Goal: Browse casually

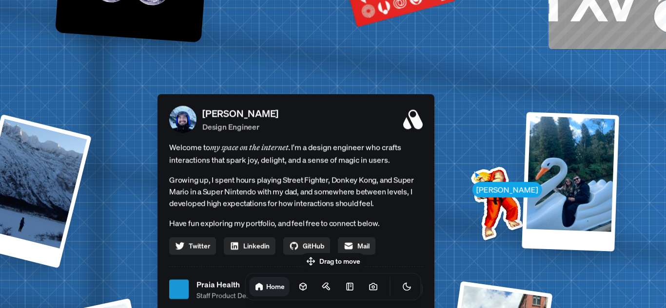
drag, startPoint x: 501, startPoint y: 185, endPoint x: 465, endPoint y: 193, distance: 36.3
click at [465, 193] on img at bounding box center [494, 201] width 98 height 98
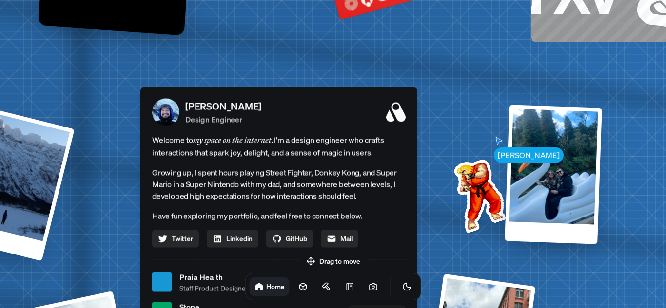
drag, startPoint x: 464, startPoint y: 193, endPoint x: 338, endPoint y: 145, distance: 134.5
click at [428, 147] on img at bounding box center [477, 194] width 98 height 98
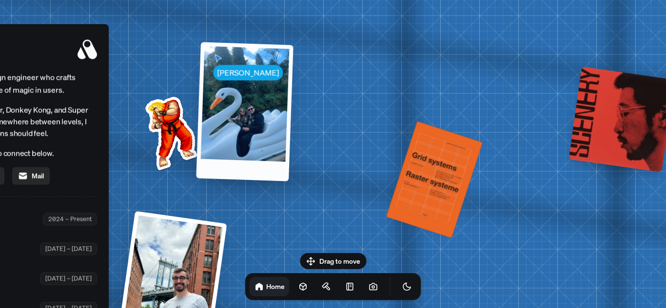
drag, startPoint x: 477, startPoint y: 155, endPoint x: 348, endPoint y: 109, distance: 136.7
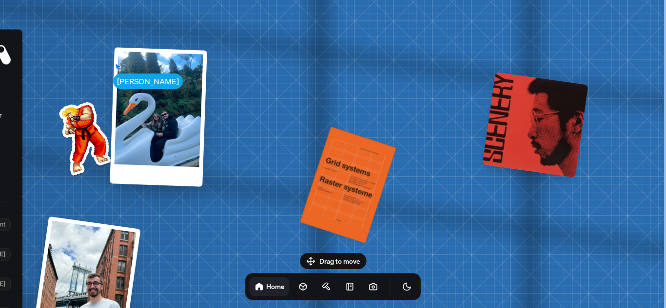
drag, startPoint x: 438, startPoint y: 107, endPoint x: 314, endPoint y: 97, distance: 124.1
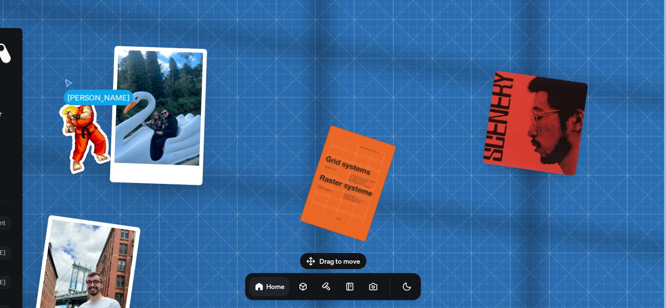
drag, startPoint x: 330, startPoint y: 97, endPoint x: 237, endPoint y: 116, distance: 95.5
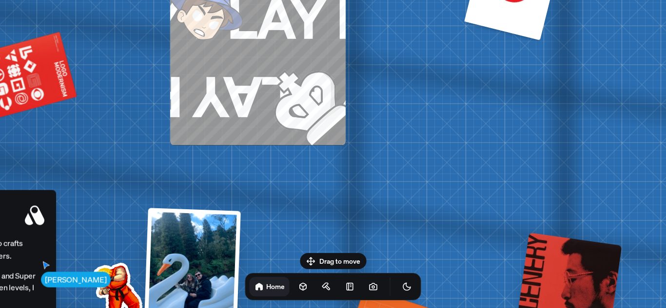
drag, startPoint x: 282, startPoint y: 171, endPoint x: 303, endPoint y: 227, distance: 59.8
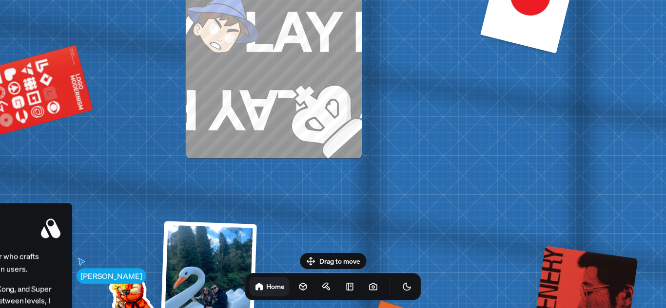
drag, startPoint x: 328, startPoint y: 159, endPoint x: 404, endPoint y: 206, distance: 89.3
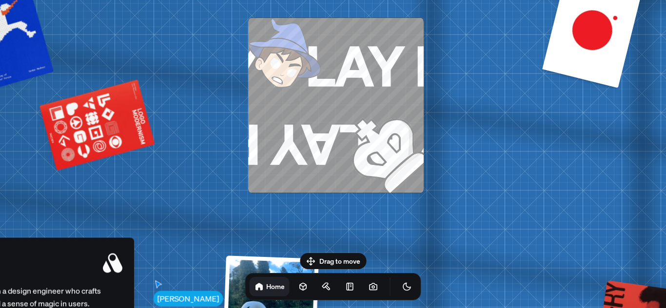
drag, startPoint x: 444, startPoint y: 102, endPoint x: 399, endPoint y: 87, distance: 47.8
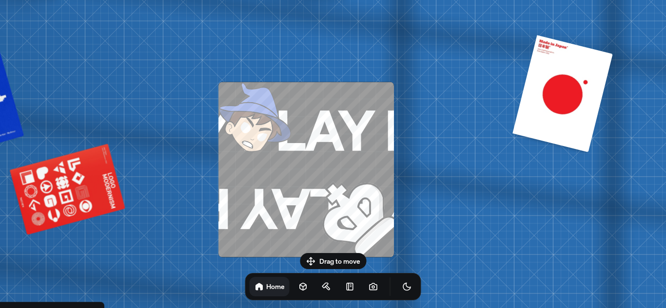
click at [321, 114] on span "PLAY PLAY PLAY PLAY PLAY PLAY PLAY PLAY" at bounding box center [483, 130] width 1135 height 80
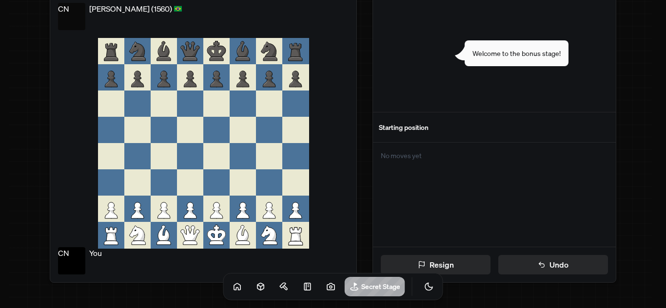
click at [357, 187] on div "CN [PERSON_NAME] (1560) CN You Resign Undo Welcome to the bonus stage! Starting…" at bounding box center [333, 139] width 666 height 312
click at [213, 111] on div at bounding box center [216, 104] width 26 height 26
drag, startPoint x: 201, startPoint y: 81, endPoint x: 204, endPoint y: 76, distance: 6.5
click at [201, 80] on icon at bounding box center [190, 77] width 26 height 26
click at [215, 72] on icon at bounding box center [216, 77] width 26 height 26
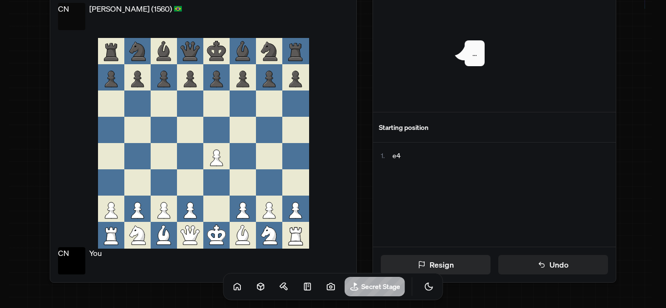
click at [534, 257] on button "Undo" at bounding box center [553, 264] width 110 height 19
click at [554, 266] on button "Undo" at bounding box center [553, 264] width 110 height 19
click at [462, 264] on button "Resign" at bounding box center [436, 264] width 110 height 19
drag, startPoint x: 295, startPoint y: 165, endPoint x: 271, endPoint y: 193, distance: 35.9
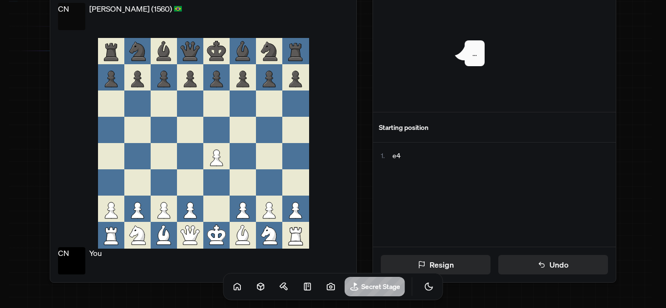
click at [285, 175] on div at bounding box center [203, 143] width 211 height 211
click at [266, 204] on icon at bounding box center [269, 209] width 26 height 26
drag, startPoint x: 266, startPoint y: 204, endPoint x: 245, endPoint y: 75, distance: 130.8
click at [245, 75] on div at bounding box center [203, 143] width 211 height 211
drag, startPoint x: 212, startPoint y: 98, endPoint x: 210, endPoint y: 79, distance: 19.6
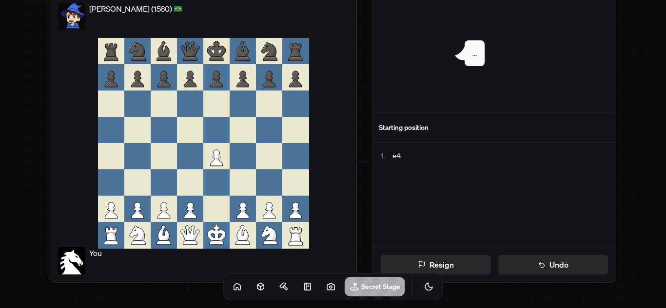
click at [215, 114] on div at bounding box center [216, 104] width 26 height 26
click at [404, 81] on img at bounding box center [419, 51] width 62 height 59
click at [423, 52] on img at bounding box center [419, 51] width 62 height 59
click at [450, 41] on img at bounding box center [419, 51] width 62 height 59
drag, startPoint x: 423, startPoint y: 199, endPoint x: 424, endPoint y: 205, distance: 6.2
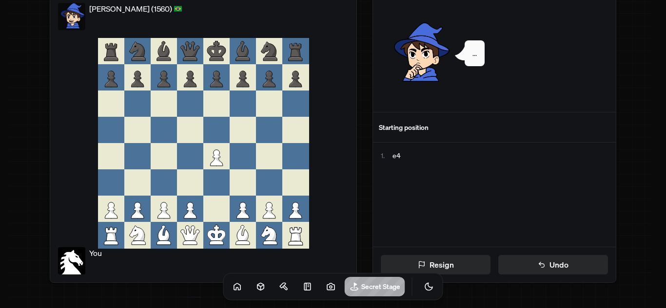
click at [424, 203] on div "1 . e4" at bounding box center [494, 195] width 243 height 104
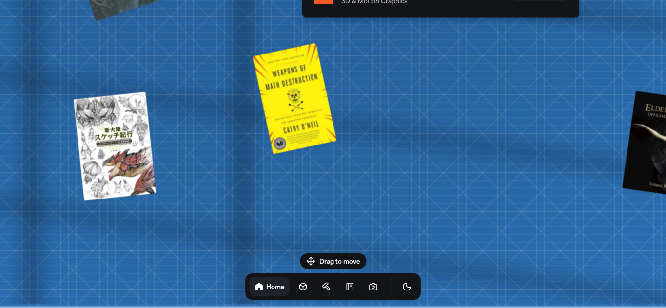
drag, startPoint x: 349, startPoint y: 192, endPoint x: 478, endPoint y: 181, distance: 129.1
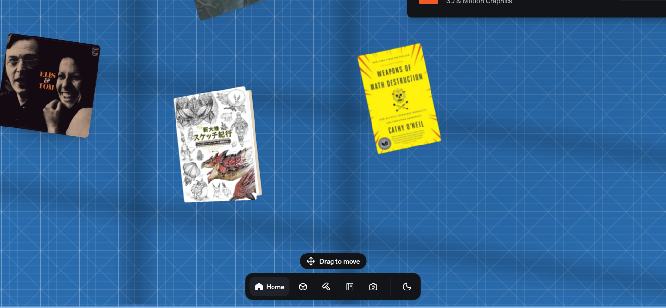
drag, startPoint x: 267, startPoint y: 179, endPoint x: 313, endPoint y: 165, distance: 47.9
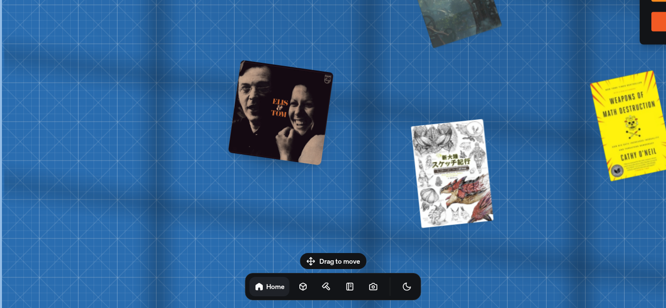
drag, startPoint x: 252, startPoint y: 151, endPoint x: 268, endPoint y: 165, distance: 21.0
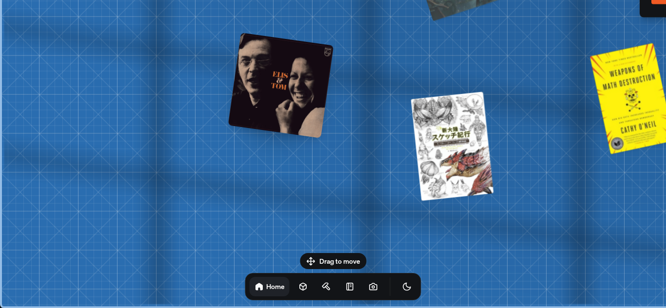
drag, startPoint x: 222, startPoint y: 160, endPoint x: 225, endPoint y: 51, distance: 108.7
drag, startPoint x: 469, startPoint y: 192, endPoint x: 227, endPoint y: 43, distance: 284.6
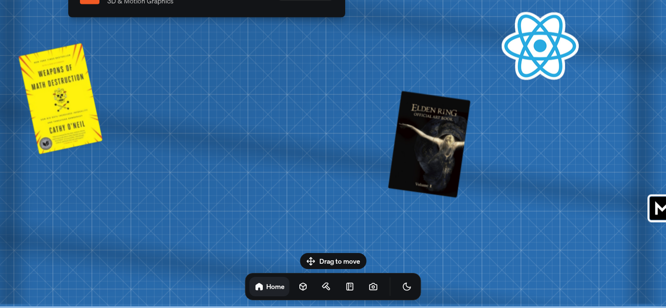
drag, startPoint x: 455, startPoint y: 172, endPoint x: 286, endPoint y: 74, distance: 195.0
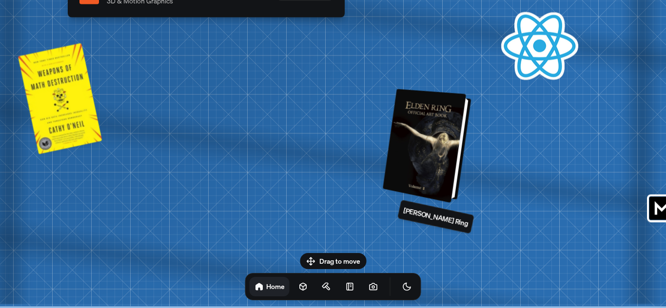
click at [428, 144] on div at bounding box center [428, 146] width 81 height 110
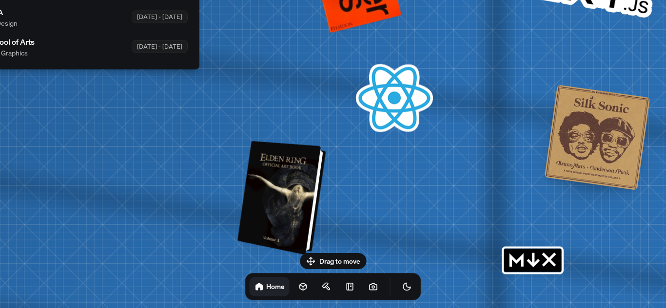
drag, startPoint x: 442, startPoint y: 132, endPoint x: 296, endPoint y: 184, distance: 154.3
click at [296, 184] on div at bounding box center [283, 198] width 81 height 110
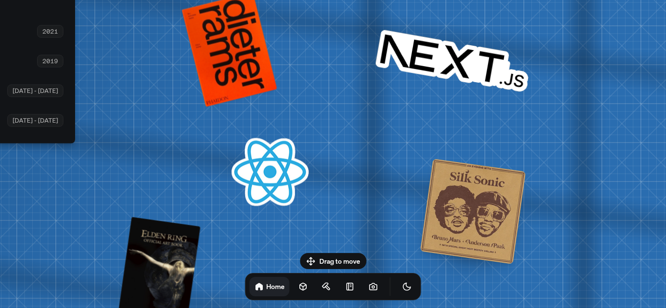
drag, startPoint x: 589, startPoint y: 123, endPoint x: 463, endPoint y: 189, distance: 141.7
click at [463, 197] on div at bounding box center [473, 212] width 106 height 106
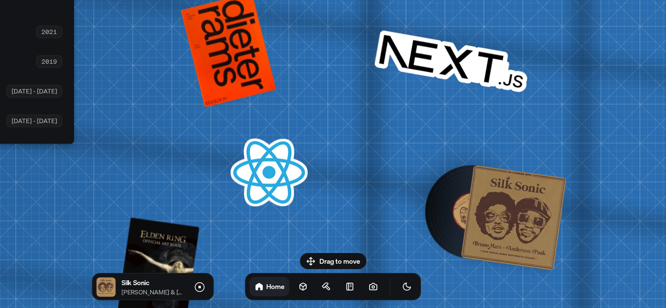
click at [531, 218] on div at bounding box center [514, 218] width 106 height 106
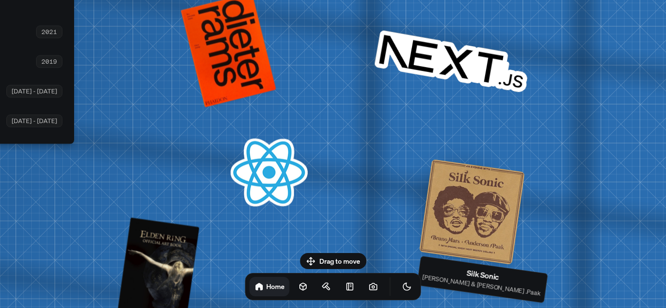
click at [466, 208] on div at bounding box center [472, 212] width 106 height 106
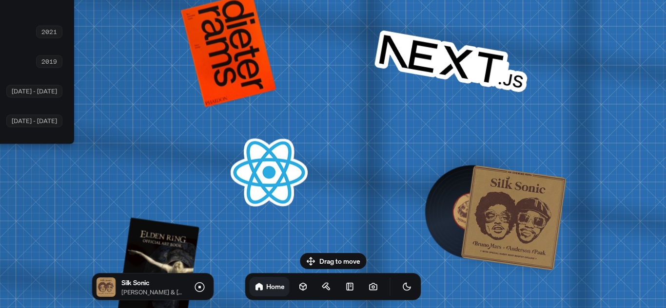
click at [466, 208] on img at bounding box center [471, 211] width 49 height 49
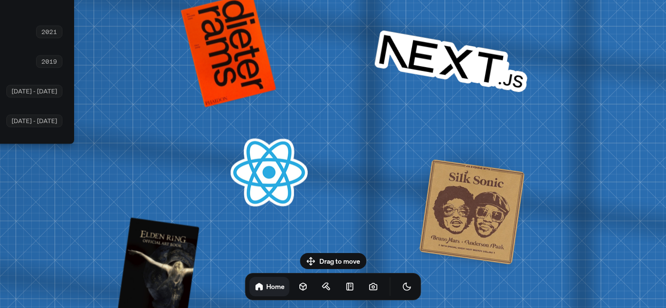
click at [466, 208] on div at bounding box center [472, 212] width 106 height 106
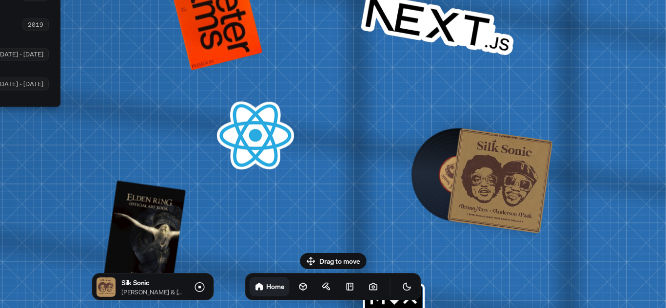
drag, startPoint x: 359, startPoint y: 152, endPoint x: 321, endPoint y: 92, distance: 71.4
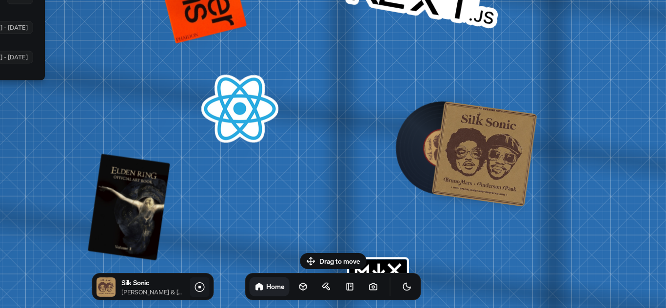
click at [200, 286] on icon at bounding box center [199, 288] width 12 height 12
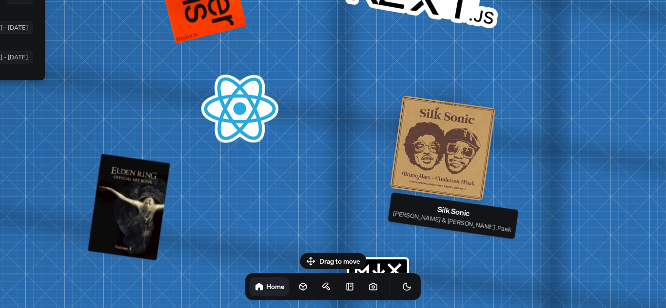
click at [431, 145] on div at bounding box center [443, 149] width 106 height 106
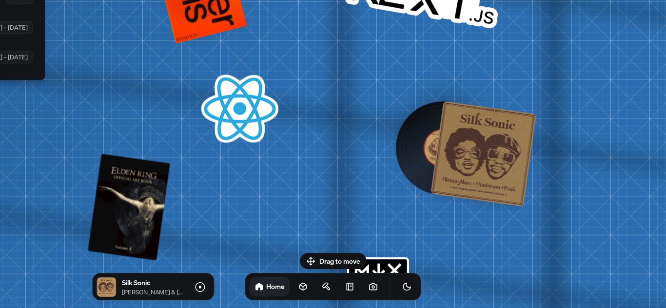
click at [432, 145] on img at bounding box center [442, 147] width 43 height 43
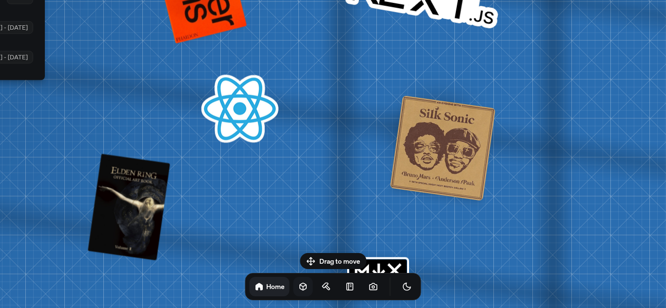
click at [293, 292] on link at bounding box center [302, 286] width 19 height 19
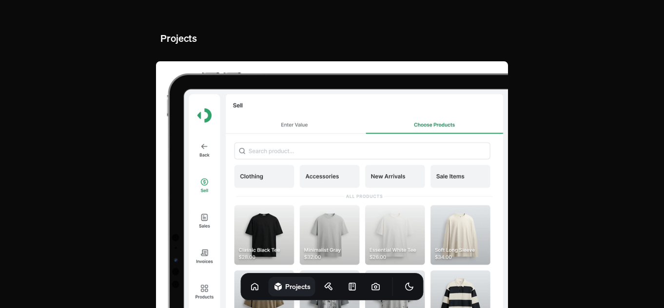
scroll to position [49, 0]
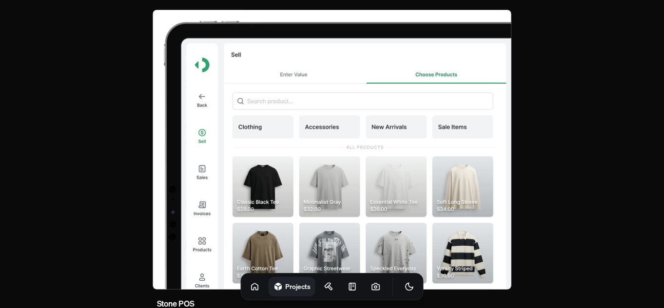
click at [187, 180] on img at bounding box center [332, 150] width 358 height 280
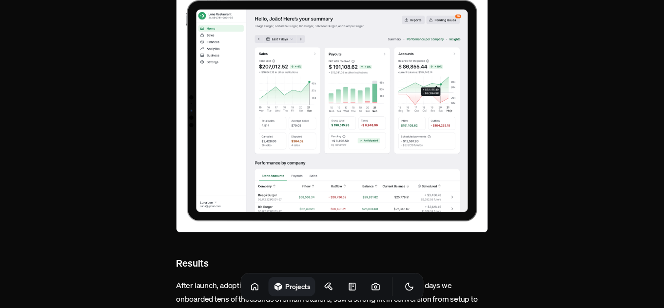
scroll to position [3586, 0]
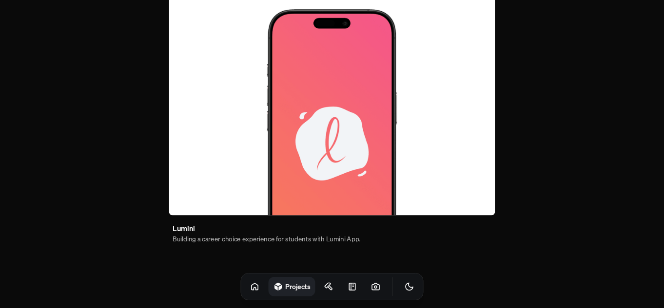
scroll to position [49, 0]
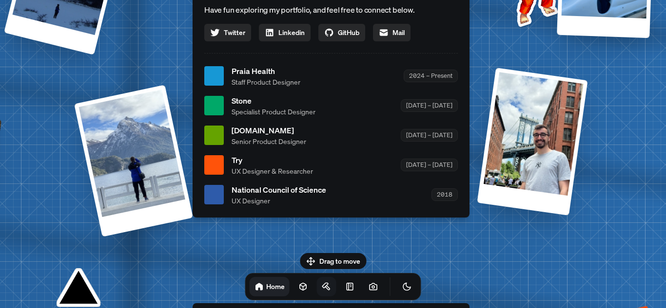
click at [317, 286] on link at bounding box center [326, 286] width 19 height 19
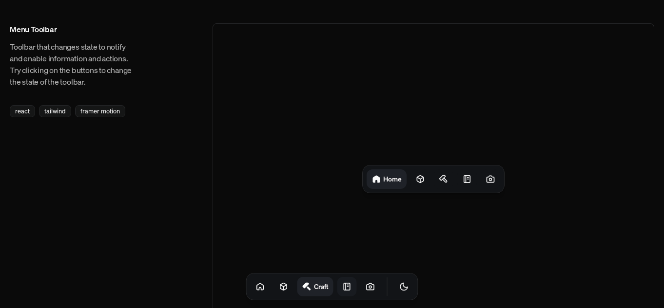
click at [342, 286] on icon at bounding box center [347, 287] width 10 height 10
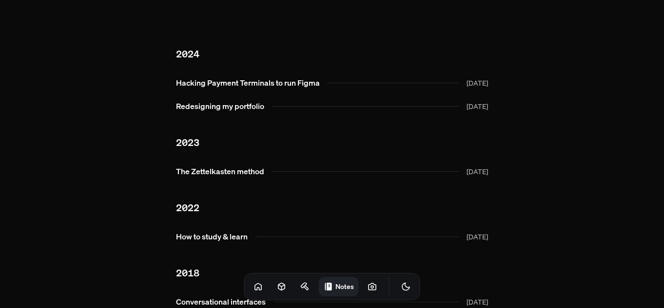
drag, startPoint x: 273, startPoint y: 209, endPoint x: 250, endPoint y: 158, distance: 56.0
click at [253, 165] on ul "2024 Hacking Payment Terminals to run Figma [DATE] Redesigning my portfolio [DA…" at bounding box center [332, 171] width 312 height 281
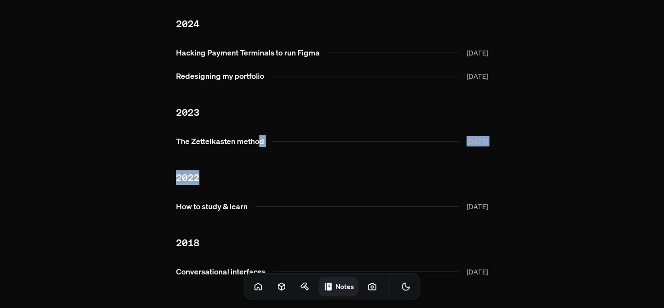
scroll to position [58, 0]
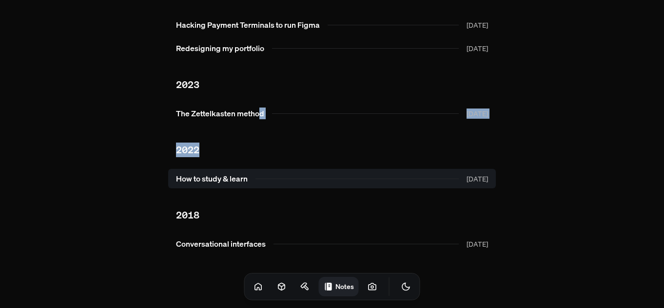
click at [443, 185] on link "How to study & learn [DATE]" at bounding box center [331, 178] width 327 height 19
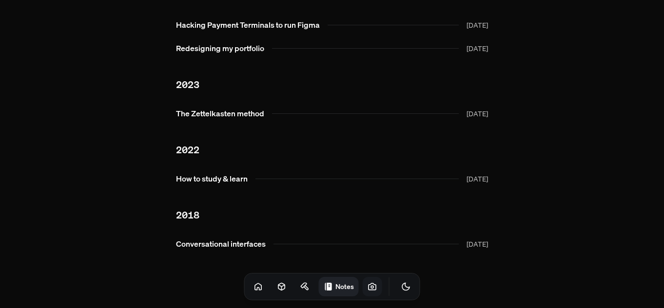
click at [367, 285] on icon at bounding box center [372, 287] width 10 height 10
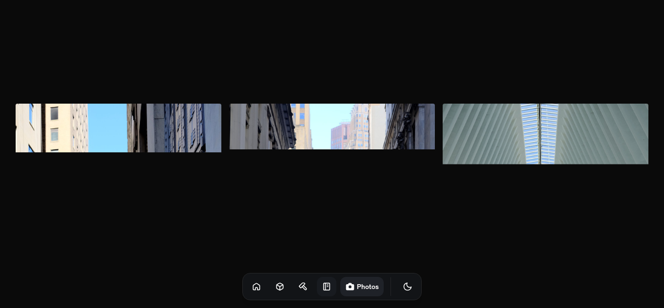
scroll to position [1559, 0]
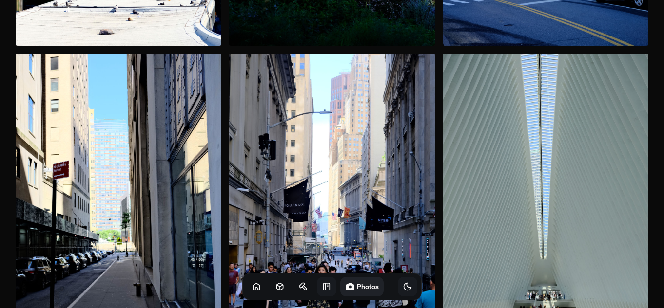
click at [398, 281] on button "Toggle Theme" at bounding box center [407, 286] width 19 height 19
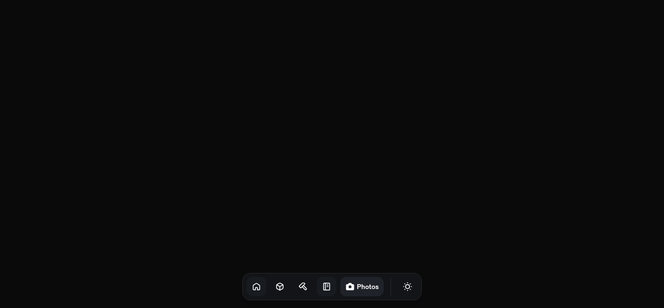
scroll to position [49, 0]
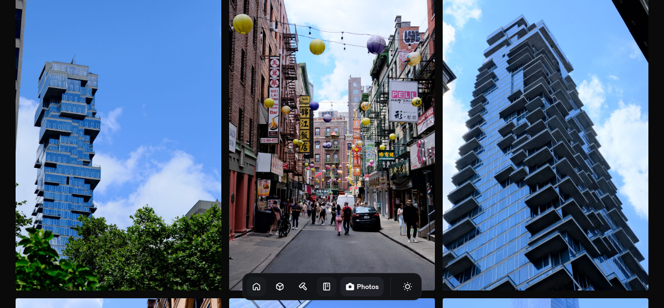
click at [250, 281] on link at bounding box center [256, 286] width 19 height 19
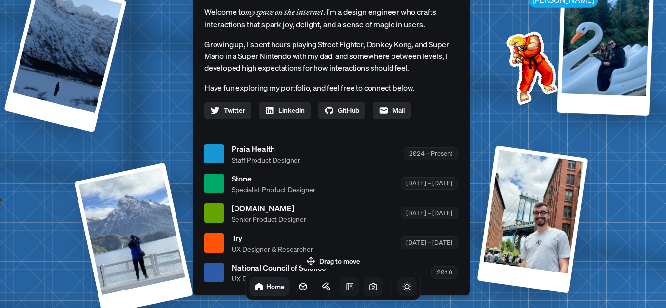
click at [402, 289] on icon "Toggle Theme" at bounding box center [407, 287] width 10 height 10
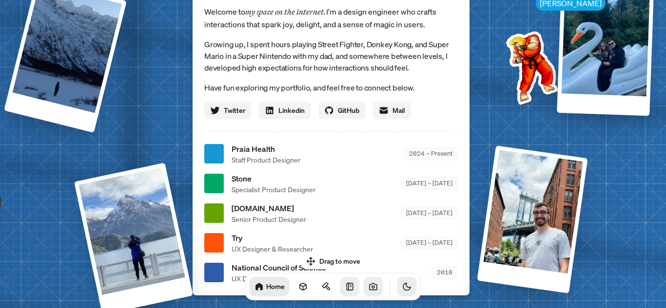
click at [403, 289] on icon "Toggle Theme" at bounding box center [406, 287] width 7 height 7
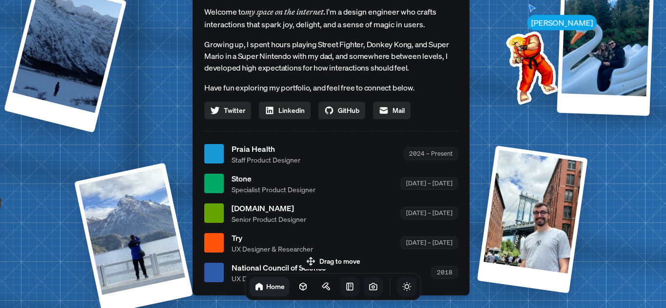
click at [402, 289] on icon "Toggle Theme" at bounding box center [407, 287] width 10 height 10
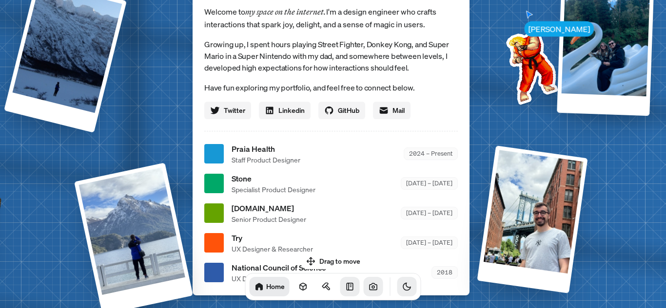
click at [403, 289] on icon "Toggle Theme" at bounding box center [406, 287] width 7 height 7
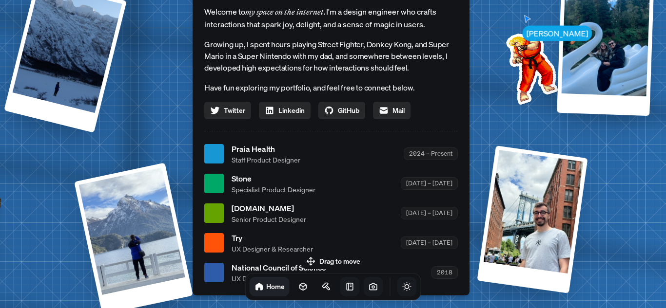
click at [402, 289] on icon "Toggle Theme" at bounding box center [407, 287] width 10 height 10
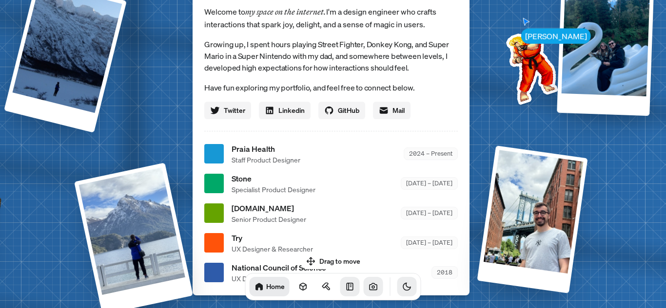
click at [403, 289] on icon "Toggle Theme" at bounding box center [406, 287] width 7 height 7
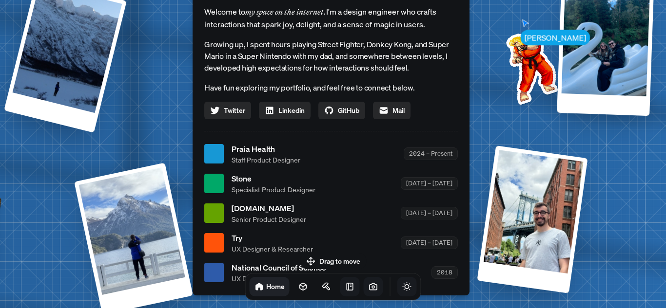
click at [0, 0] on icon "Toggle Audio" at bounding box center [0, 0] width 0 height 0
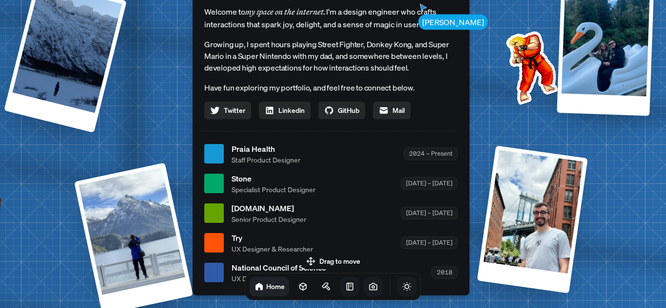
click at [0, 0] on icon "Toggle Audio" at bounding box center [0, 0] width 0 height 0
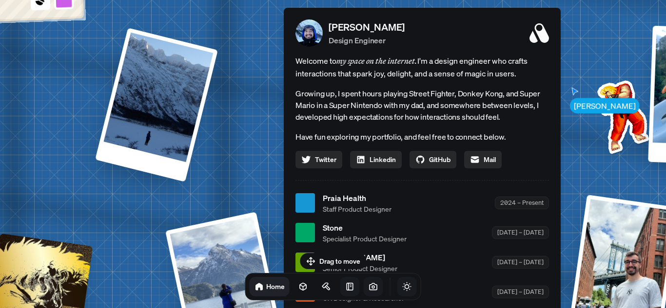
drag, startPoint x: 417, startPoint y: 31, endPoint x: 500, endPoint y: 82, distance: 97.1
click at [503, 82] on div "Welcome to my space on the internet. I'm a design engineer who crafts interacti…" at bounding box center [421, 112] width 253 height 114
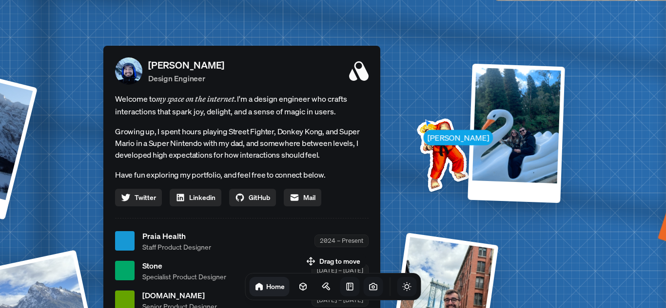
drag, startPoint x: 487, startPoint y: 84, endPoint x: 323, endPoint y: 118, distance: 168.3
click at [323, 118] on div "Welcome to my space on the internet. I'm a design engineer who crafts interacti…" at bounding box center [241, 150] width 253 height 114
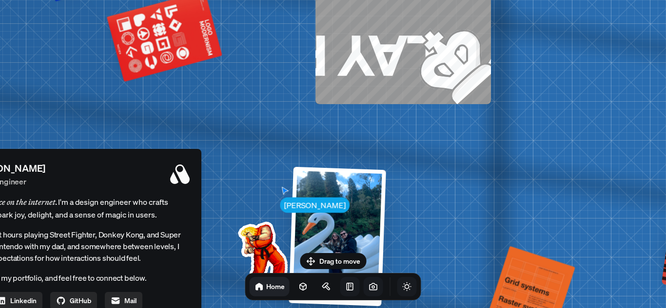
drag, startPoint x: 438, startPoint y: 121, endPoint x: 259, endPoint y: 224, distance: 206.1
click at [259, 224] on img at bounding box center [261, 256] width 98 height 98
drag, startPoint x: 268, startPoint y: 216, endPoint x: 266, endPoint y: 224, distance: 8.2
click at [266, 223] on img at bounding box center [261, 256] width 98 height 98
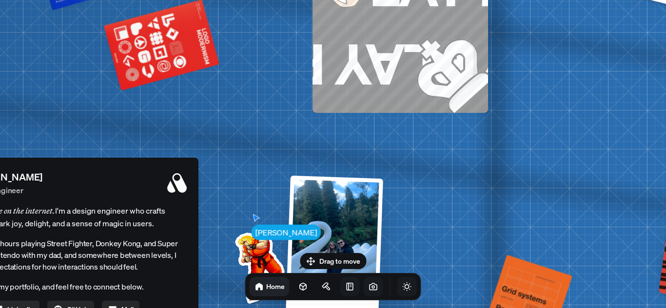
click at [261, 240] on img at bounding box center [259, 265] width 98 height 98
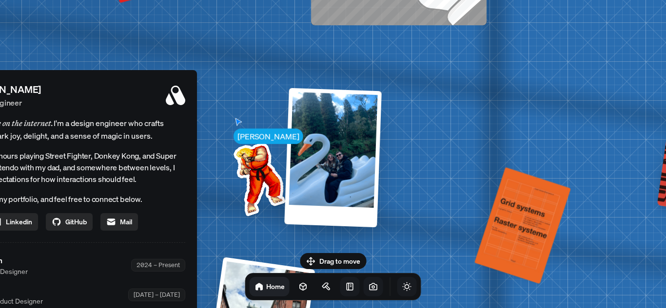
drag, startPoint x: 261, startPoint y: 248, endPoint x: 311, endPoint y: 156, distance: 104.7
click at [259, 157] on img at bounding box center [257, 177] width 98 height 98
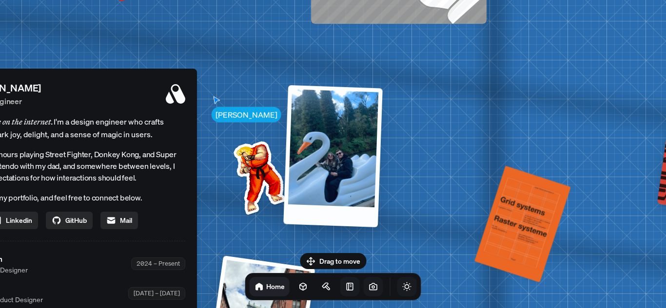
click at [312, 156] on div at bounding box center [332, 156] width 99 height 142
click at [327, 155] on div at bounding box center [332, 156] width 99 height 142
click at [337, 181] on div at bounding box center [332, 156] width 99 height 142
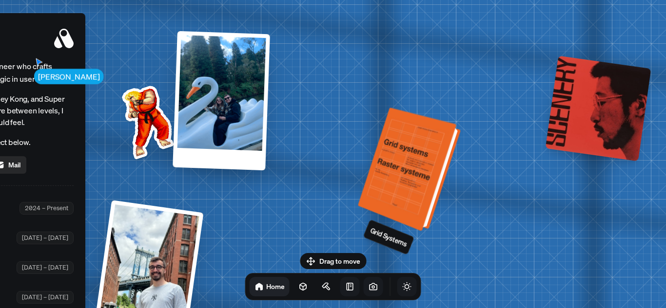
drag, startPoint x: 528, startPoint y: 217, endPoint x: 416, endPoint y: 161, distance: 125.3
click at [416, 161] on div at bounding box center [411, 170] width 96 height 119
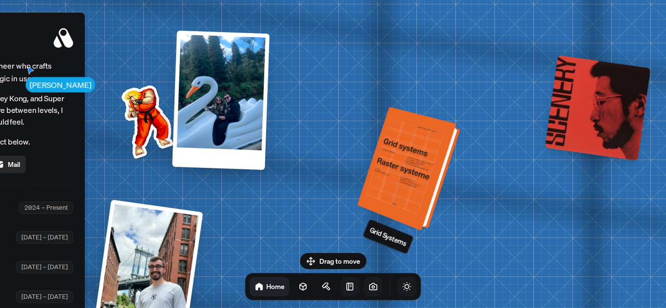
click at [424, 173] on div at bounding box center [411, 169] width 96 height 119
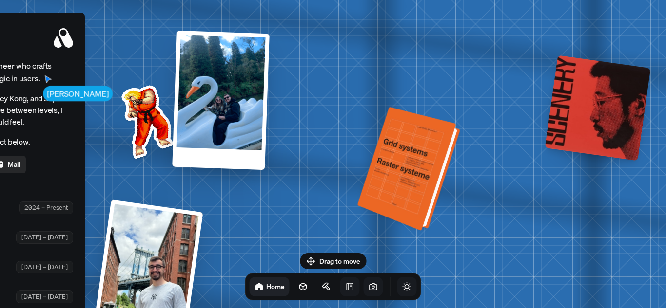
click at [418, 173] on div at bounding box center [411, 169] width 96 height 119
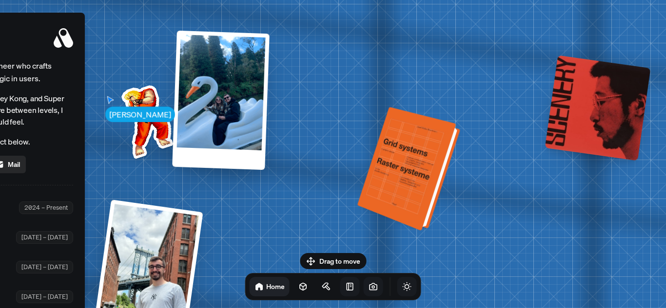
click at [386, 172] on div at bounding box center [411, 169] width 96 height 119
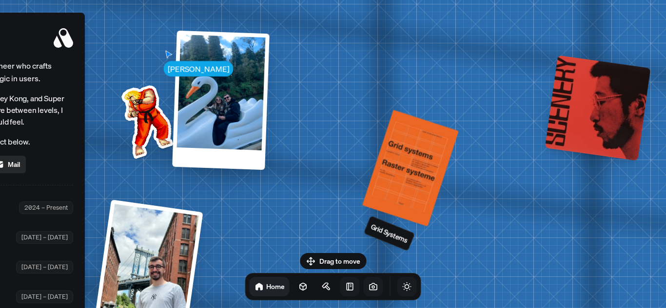
click at [607, 126] on div at bounding box center [598, 108] width 106 height 106
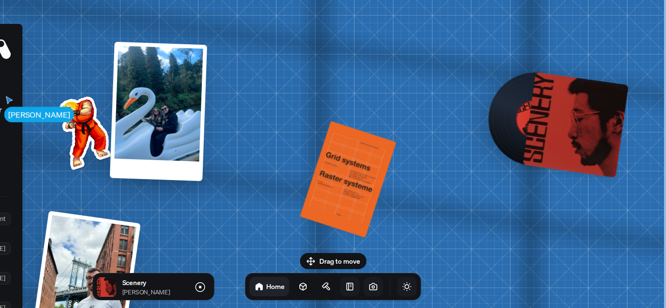
drag, startPoint x: 604, startPoint y: 126, endPoint x: 524, endPoint y: 137, distance: 80.7
click at [524, 137] on div at bounding box center [535, 119] width 106 height 106
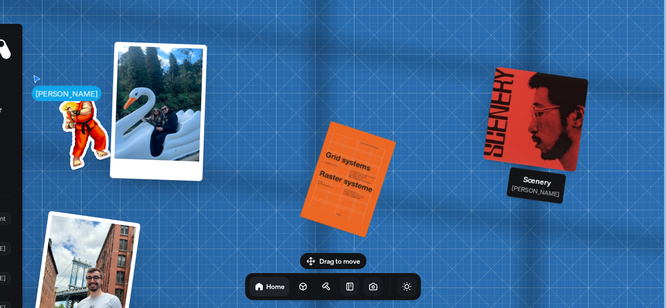
click at [530, 138] on div at bounding box center [536, 119] width 106 height 106
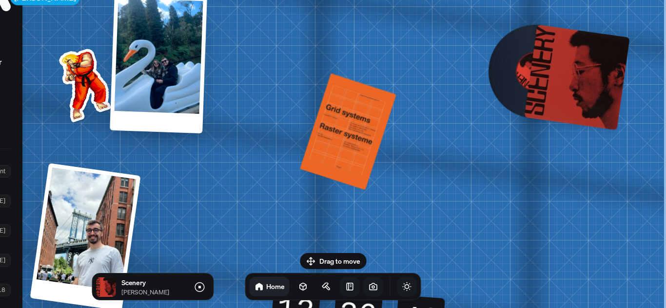
drag, startPoint x: 499, startPoint y: 146, endPoint x: 498, endPoint y: 98, distance: 47.8
click at [498, 98] on div at bounding box center [535, 72] width 132 height 132
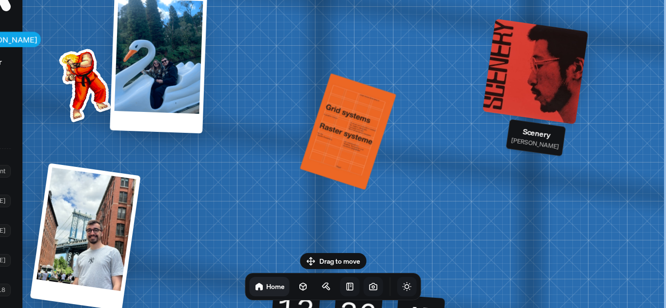
drag, startPoint x: 472, startPoint y: 146, endPoint x: 455, endPoint y: 58, distance: 88.8
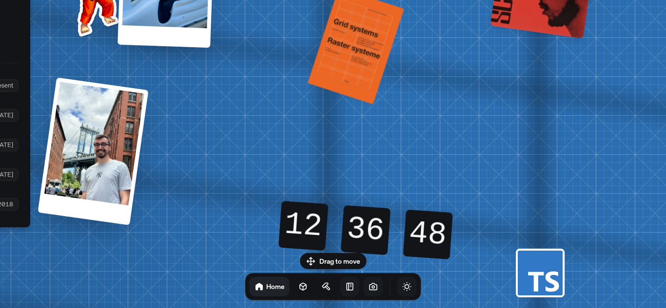
drag, startPoint x: 420, startPoint y: 117, endPoint x: 453, endPoint y: 79, distance: 50.8
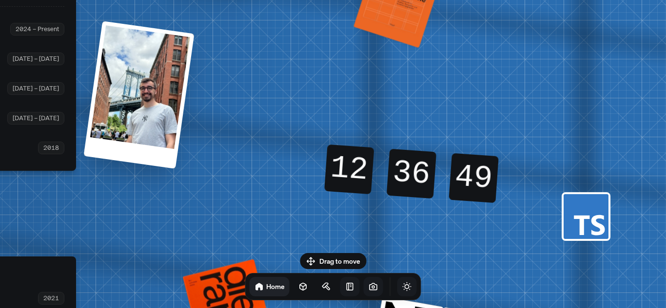
drag, startPoint x: 429, startPoint y: 168, endPoint x: 446, endPoint y: 126, distance: 45.2
click at [446, 135] on div "12 12 12 12 36 36 36 36 48 49 49 48" at bounding box center [412, 174] width 176 height 78
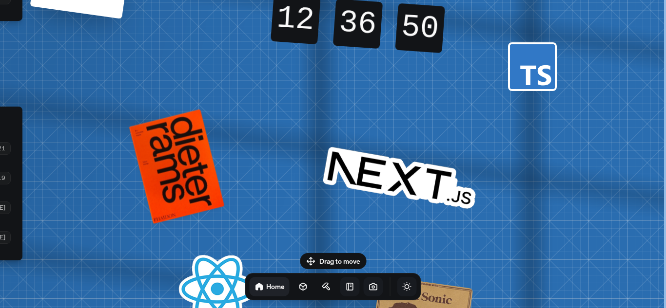
drag, startPoint x: 428, startPoint y: 149, endPoint x: 306, endPoint y: 21, distance: 176.8
click at [300, 18] on div "12 12 12 12 36 36 36 36 49 50 50 49" at bounding box center [357, 23] width 174 height 58
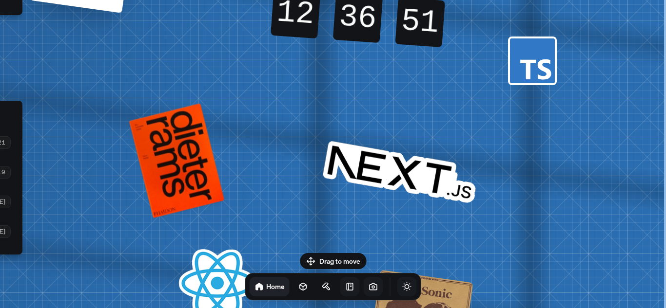
click at [531, 79] on rect at bounding box center [532, 61] width 45 height 45
drag, startPoint x: 531, startPoint y: 79, endPoint x: 507, endPoint y: 110, distance: 39.0
click at [524, 83] on rect at bounding box center [532, 61] width 45 height 45
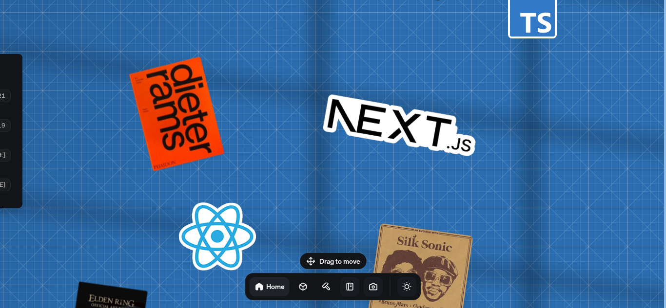
drag, startPoint x: 467, startPoint y: 154, endPoint x: 271, endPoint y: -9, distance: 254.3
click at [271, 0] on html "[PERSON_NAME] [PERSON_NAME] Design Engineer Welcome to my space on the internet…" at bounding box center [333, 0] width 666 height 0
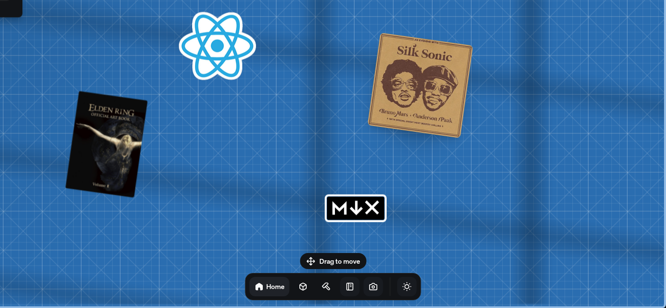
drag, startPoint x: 360, startPoint y: 106, endPoint x: 340, endPoint y: 61, distance: 49.3
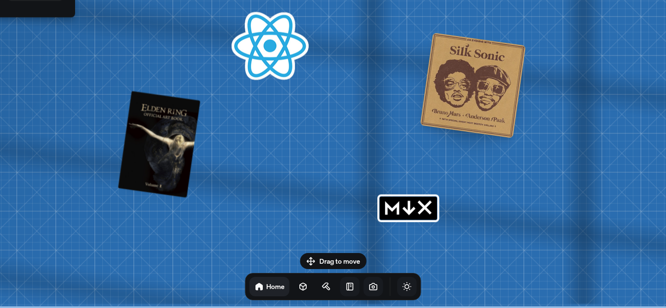
drag, startPoint x: 364, startPoint y: 86, endPoint x: 518, endPoint y: 93, distance: 154.1
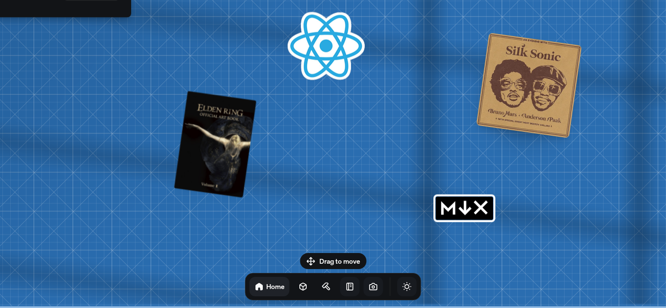
drag, startPoint x: 486, startPoint y: 222, endPoint x: 480, endPoint y: 219, distance: 7.2
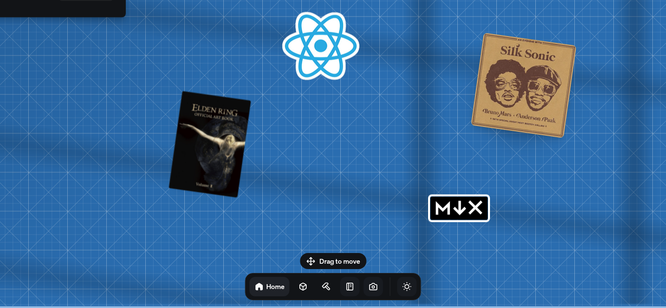
click at [477, 218] on rect "MDX" at bounding box center [458, 208] width 57 height 23
click at [452, 206] on rect "MDX" at bounding box center [458, 208] width 57 height 23
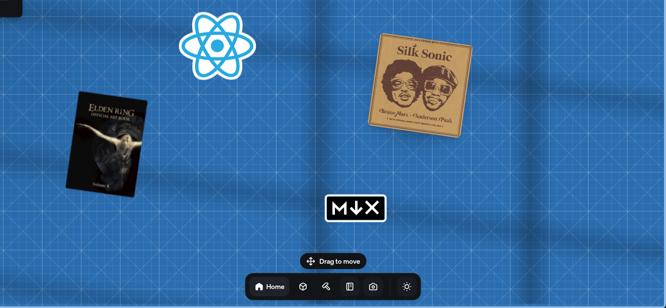
drag, startPoint x: 405, startPoint y: 193, endPoint x: 570, endPoint y: 187, distance: 164.8
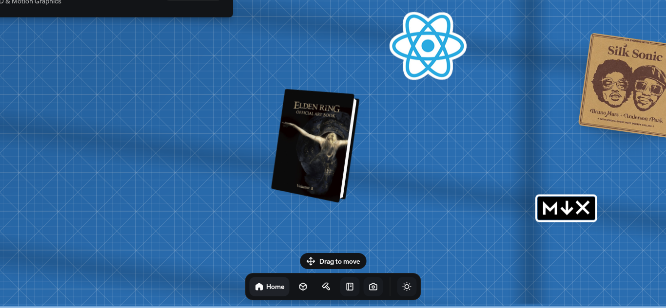
click at [312, 135] on div at bounding box center [316, 146] width 81 height 110
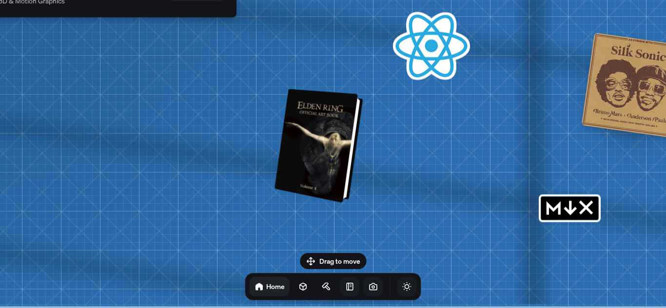
drag, startPoint x: 286, startPoint y: 109, endPoint x: 564, endPoint y: 193, distance: 290.5
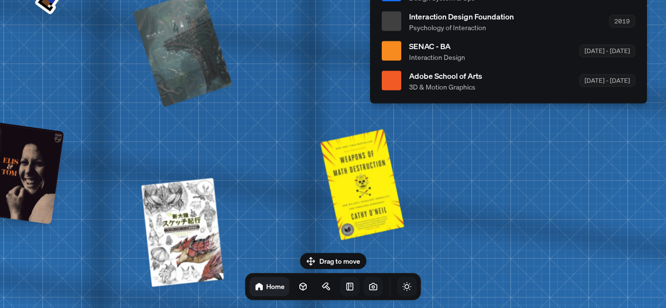
drag, startPoint x: 313, startPoint y: 154, endPoint x: 427, endPoint y: 168, distance: 114.4
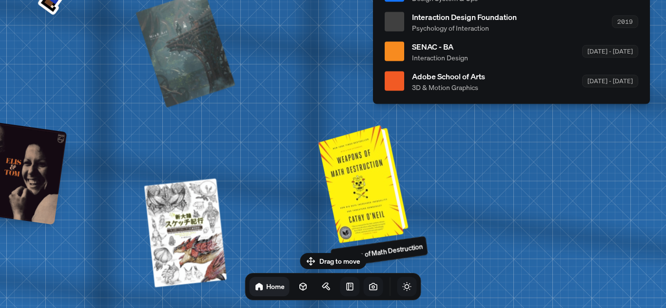
click at [370, 172] on div at bounding box center [365, 183] width 82 height 114
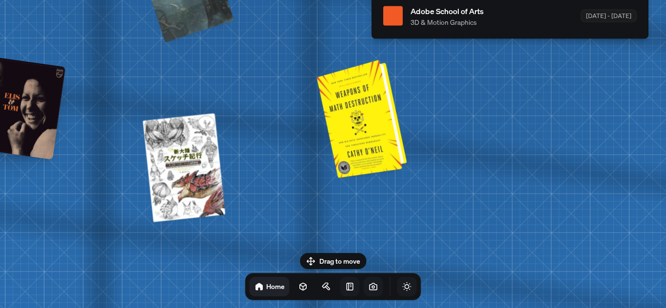
drag, startPoint x: 393, startPoint y: 163, endPoint x: 389, endPoint y: 92, distance: 71.7
click at [389, 92] on div at bounding box center [367, 117] width 80 height 110
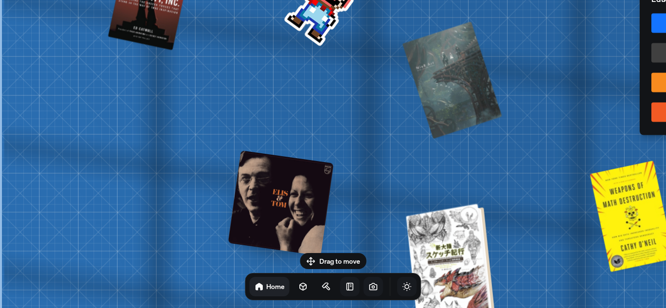
drag, startPoint x: 185, startPoint y: 141, endPoint x: 457, endPoint y: 239, distance: 289.0
click at [466, 243] on div at bounding box center [451, 262] width 81 height 113
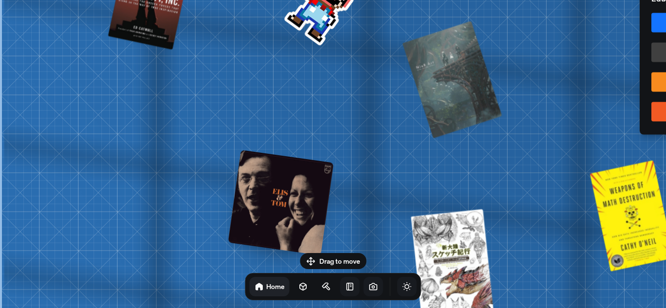
drag, startPoint x: 288, startPoint y: 186, endPoint x: 329, endPoint y: 148, distance: 56.2
click at [292, 182] on div at bounding box center [281, 203] width 106 height 106
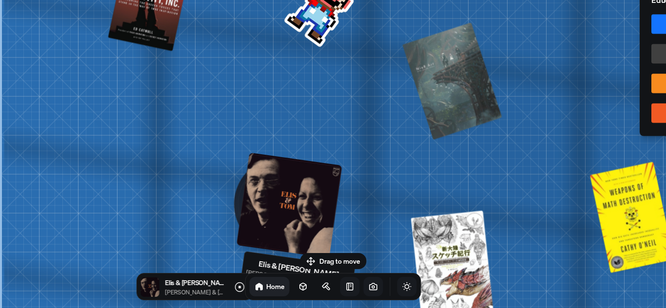
drag, startPoint x: 329, startPoint y: 148, endPoint x: 329, endPoint y: 199, distance: 51.2
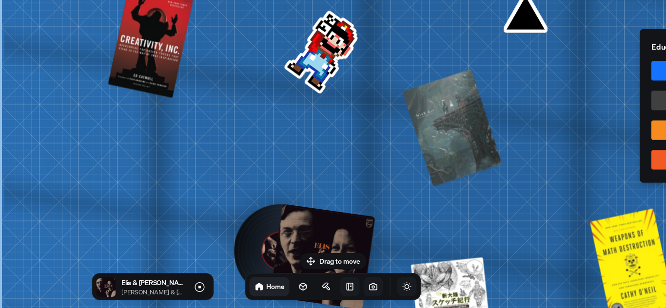
click at [328, 227] on div at bounding box center [323, 257] width 106 height 106
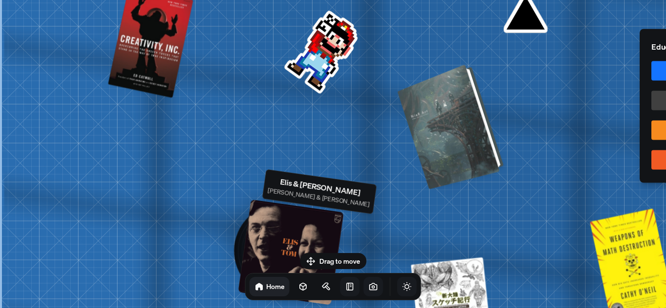
click at [442, 116] on div at bounding box center [452, 125] width 99 height 120
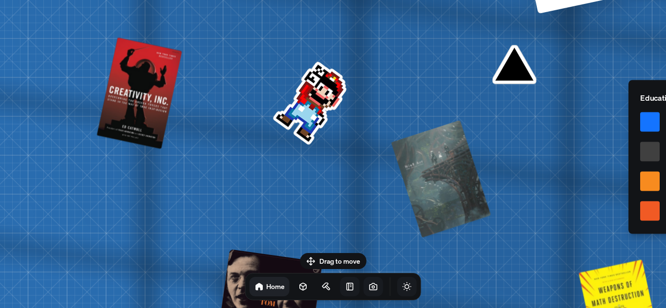
drag, startPoint x: 401, startPoint y: 134, endPoint x: 392, endPoint y: 219, distance: 85.7
click at [396, 221] on div at bounding box center [441, 178] width 96 height 113
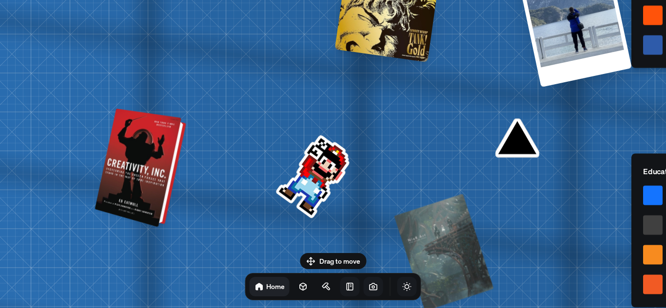
click at [142, 151] on div at bounding box center [142, 168] width 84 height 115
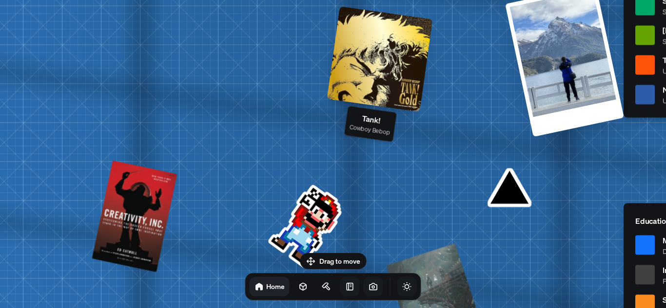
drag, startPoint x: 361, startPoint y: 38, endPoint x: 366, endPoint y: 115, distance: 76.7
click at [342, 112] on div at bounding box center [380, 59] width 106 height 106
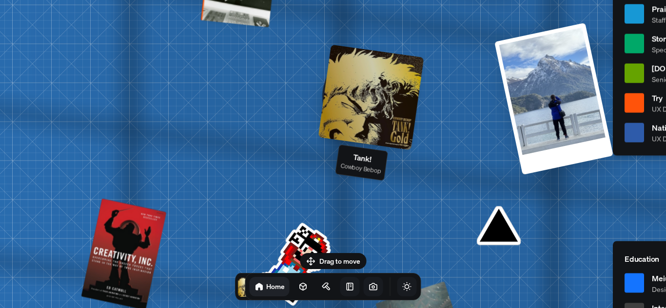
click at [369, 114] on div at bounding box center [371, 97] width 106 height 106
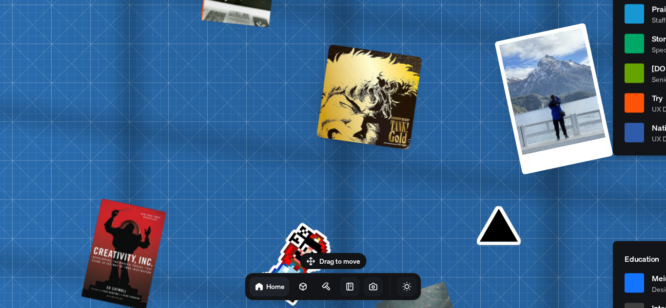
click at [356, 86] on div at bounding box center [369, 97] width 106 height 106
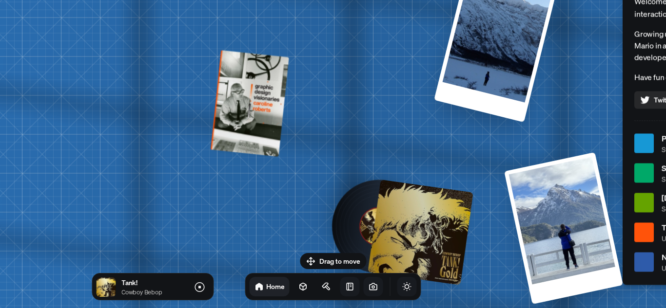
drag, startPoint x: 359, startPoint y: 81, endPoint x: 368, endPoint y: 211, distance: 130.0
click at [368, 211] on div at bounding box center [379, 227] width 106 height 106
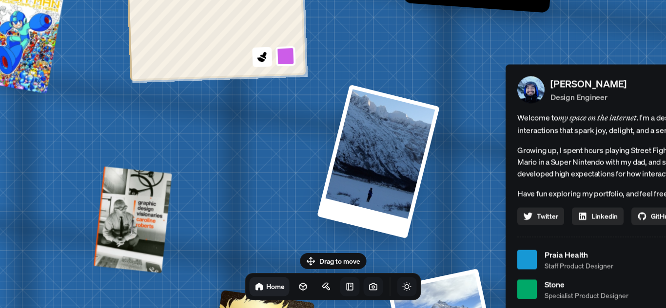
drag, startPoint x: 349, startPoint y: 108, endPoint x: 228, endPoint y: 230, distance: 172.3
click at [228, 230] on div "[PERSON_NAME] [PERSON_NAME] Design Engineer Welcome to my space on the internet…" at bounding box center [646, 260] width 1458 height 1277
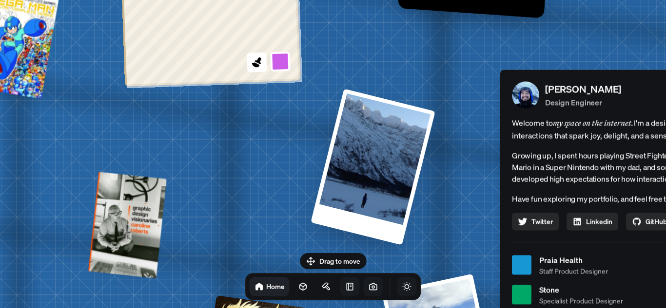
drag, startPoint x: 373, startPoint y: 149, endPoint x: 164, endPoint y: 215, distance: 219.3
click at [362, 155] on div at bounding box center [372, 167] width 125 height 156
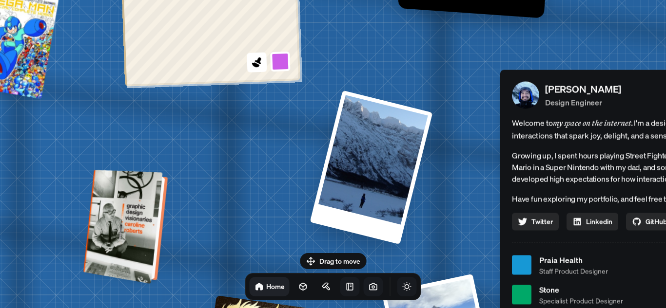
click at [131, 223] on div at bounding box center [127, 227] width 77 height 110
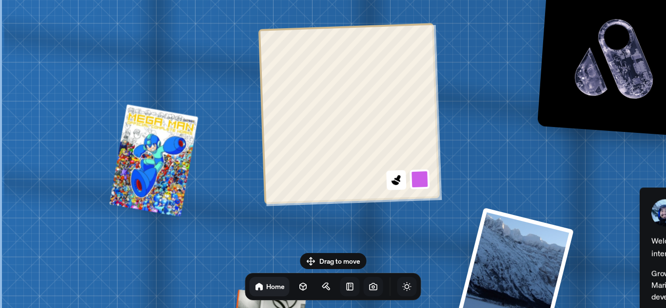
drag, startPoint x: 166, startPoint y: 152, endPoint x: 337, endPoint y: 216, distance: 182.5
click at [367, 0] on body "[PERSON_NAME] [PERSON_NAME] Design Engineer Welcome to my space on the internet…" at bounding box center [333, 0] width 666 height 0
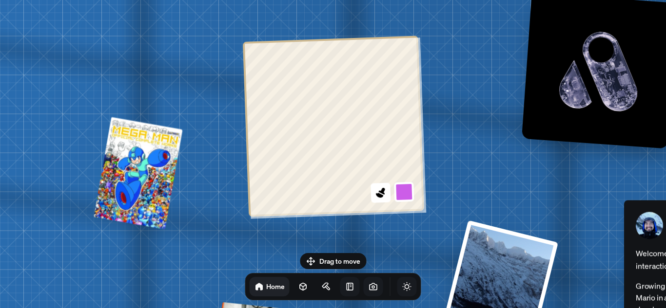
drag
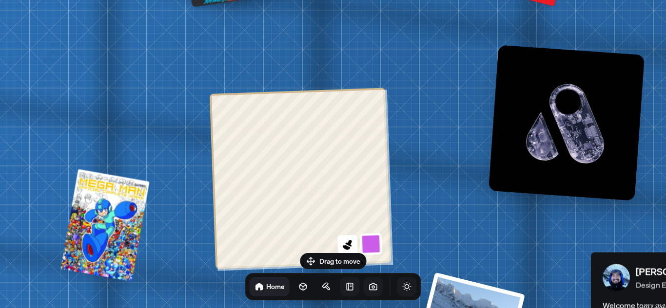
click at [373, 251] on button at bounding box center [371, 244] width 22 height 22
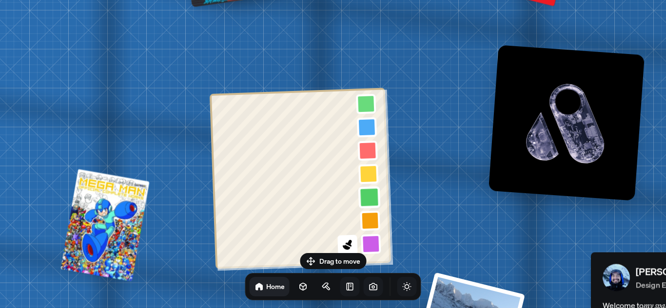
click at [367, 197] on button at bounding box center [369, 197] width 22 height 22
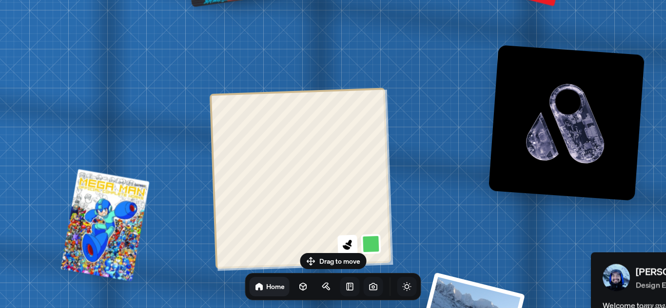
click at [350, 239] on div at bounding box center [300, 178] width 181 height 181
click at [352, 241] on icon at bounding box center [347, 244] width 13 height 13
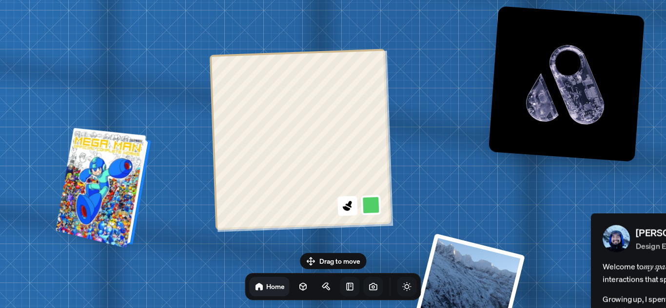
click at [108, 164] on div at bounding box center [105, 189] width 88 height 116
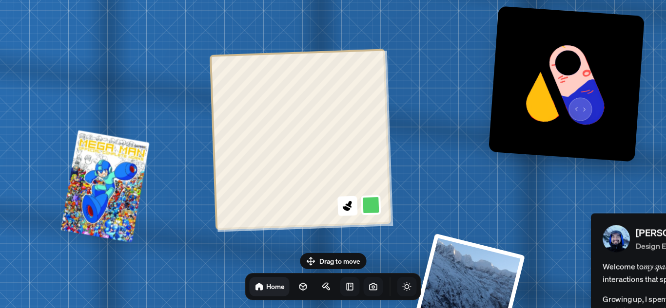
click at [578, 103] on img at bounding box center [566, 84] width 156 height 156
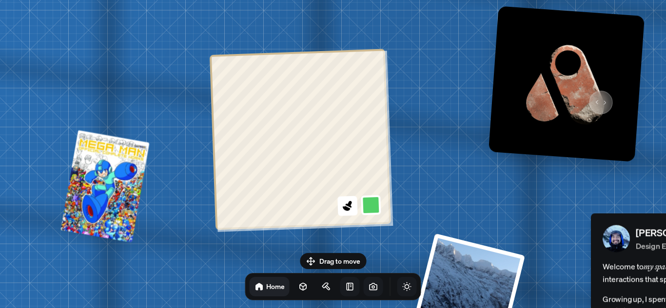
drag, startPoint x: 597, startPoint y: 95, endPoint x: 543, endPoint y: 70, distance: 59.5
click at [596, 93] on img at bounding box center [566, 84] width 156 height 156
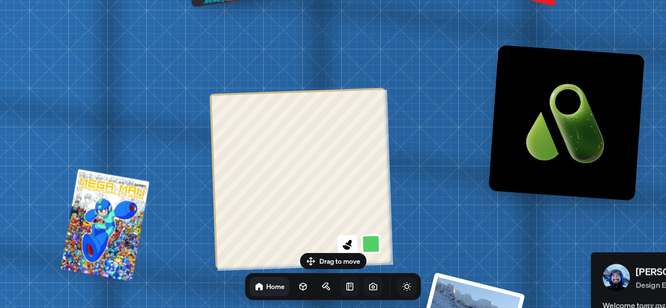
drag, startPoint x: 430, startPoint y: 96, endPoint x: 409, endPoint y: 104, distance: 22.2
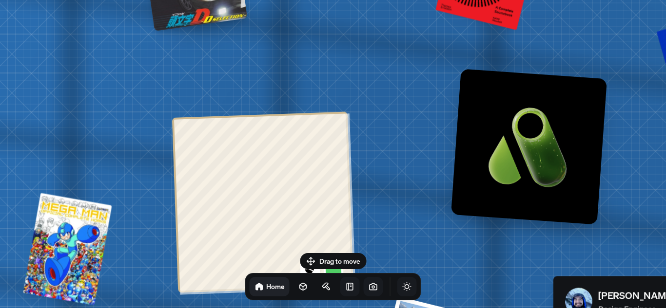
drag, startPoint x: 434, startPoint y: 112, endPoint x: 352, endPoint y: 143, distance: 87.6
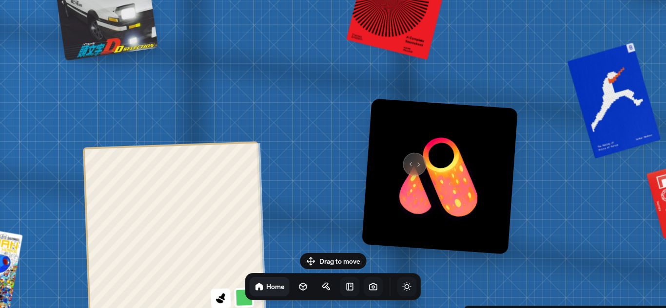
drag, startPoint x: 407, startPoint y: 160, endPoint x: 434, endPoint y: 177, distance: 31.6
click at [418, 167] on img at bounding box center [440, 176] width 156 height 156
click at [434, 177] on img at bounding box center [440, 176] width 156 height 156
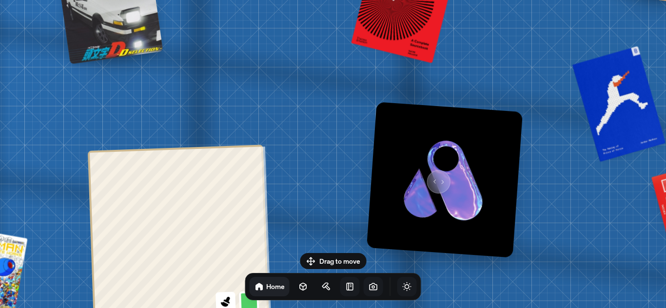
drag, startPoint x: 434, startPoint y: 177, endPoint x: 474, endPoint y: 178, distance: 40.0
click at [443, 178] on img at bounding box center [444, 180] width 156 height 156
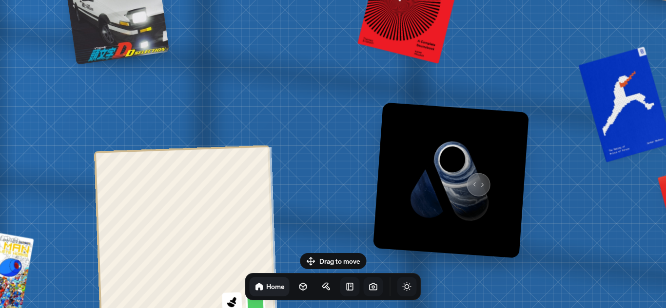
drag, startPoint x: 474, startPoint y: 178, endPoint x: 408, endPoint y: 135, distance: 78.5
click at [473, 178] on img at bounding box center [451, 180] width 156 height 156
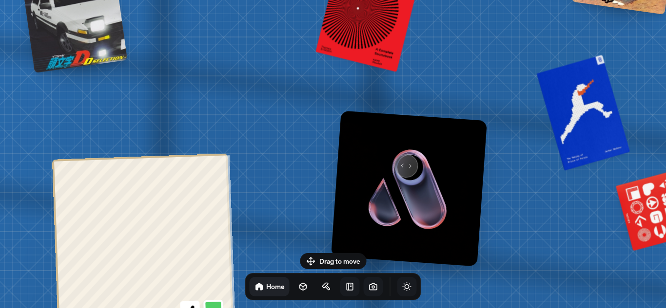
drag, startPoint x: 443, startPoint y: 153, endPoint x: 460, endPoint y: 165, distance: 21.4
click at [460, 165] on img at bounding box center [409, 189] width 156 height 156
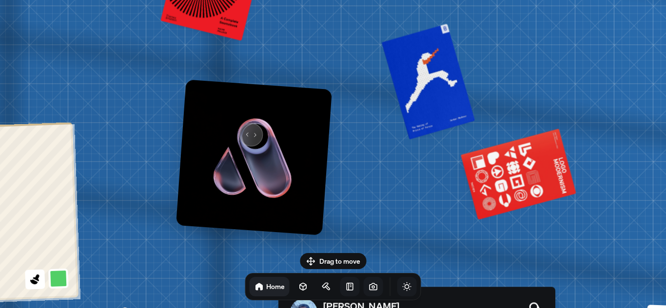
drag, startPoint x: 460, startPoint y: 165, endPoint x: 317, endPoint y: 110, distance: 153.5
click at [246, 128] on img at bounding box center [254, 157] width 156 height 156
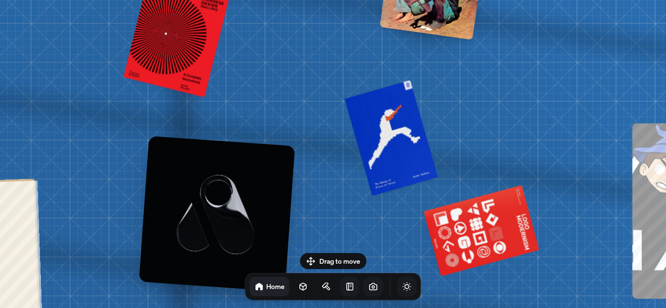
drag, startPoint x: 364, startPoint y: 146, endPoint x: 430, endPoint y: 236, distance: 112.0
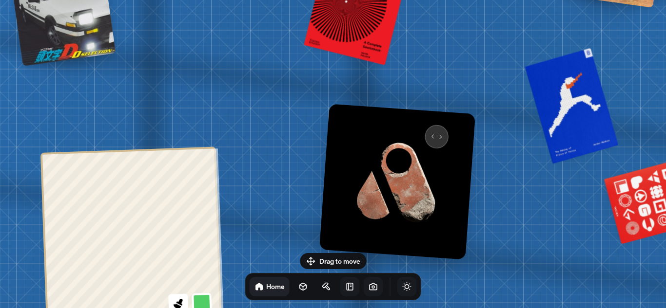
drag, startPoint x: 346, startPoint y: 204, endPoint x: 422, endPoint y: 128, distance: 107.5
click at [422, 128] on img at bounding box center [397, 182] width 156 height 156
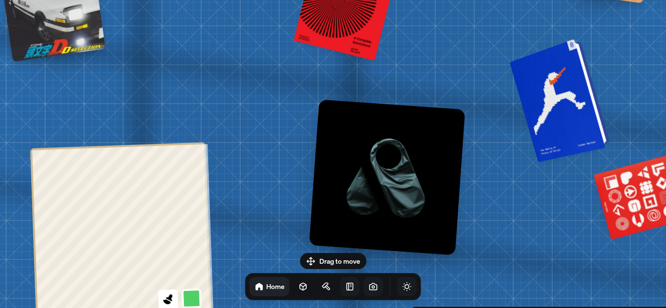
click at [560, 93] on div at bounding box center [561, 99] width 93 height 119
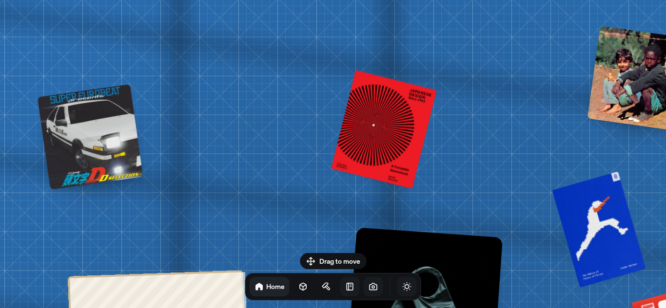
drag, startPoint x: 560, startPoint y: 93, endPoint x: 401, endPoint y: 155, distance: 171.0
click at [554, 210] on div at bounding box center [599, 229] width 90 height 112
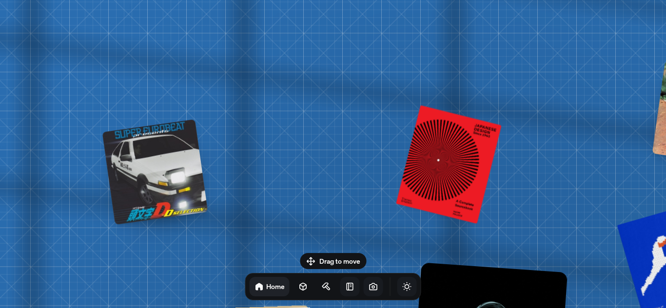
drag, startPoint x: 299, startPoint y: 119, endPoint x: 390, endPoint y: 154, distance: 97.9
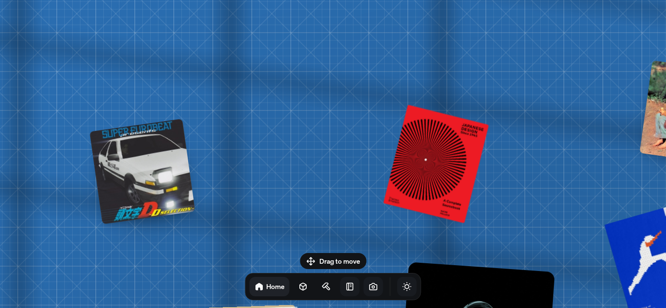
drag, startPoint x: 390, startPoint y: 154, endPoint x: 187, endPoint y: 170, distance: 204.3
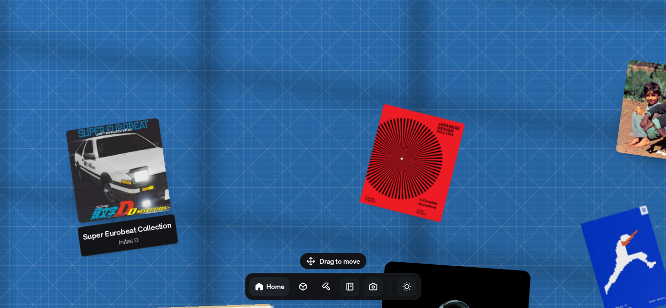
click at [107, 173] on div at bounding box center [119, 171] width 106 height 106
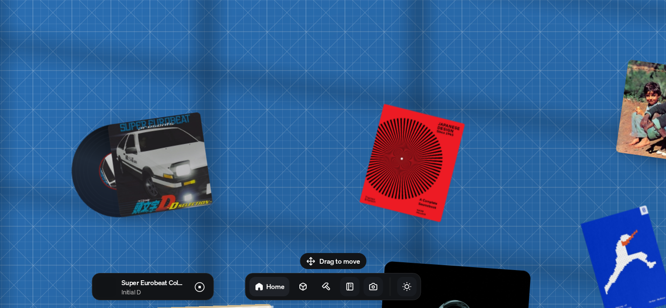
click at [139, 175] on div at bounding box center [160, 165] width 106 height 106
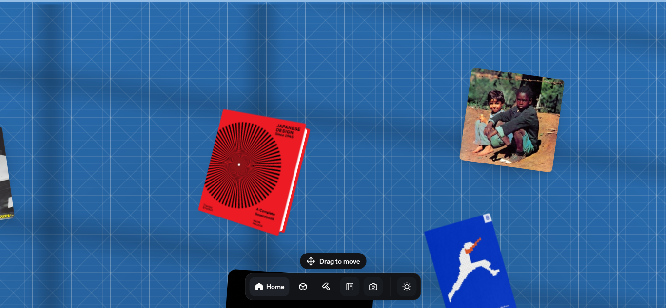
drag, startPoint x: 361, startPoint y: 158, endPoint x: 224, endPoint y: 163, distance: 136.5
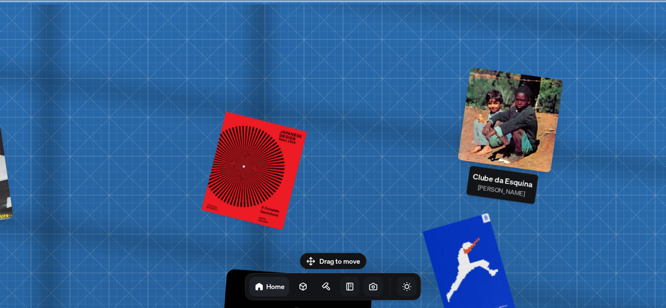
click at [508, 126] on div at bounding box center [511, 120] width 106 height 106
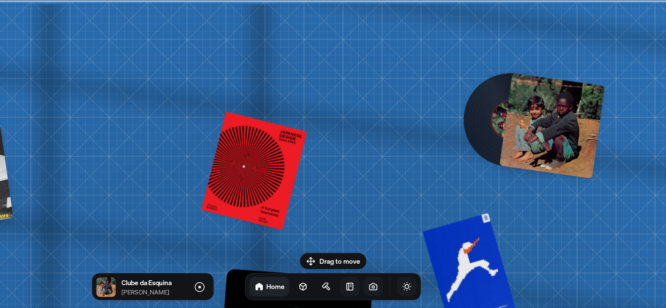
click at [535, 121] on div at bounding box center [552, 126] width 106 height 106
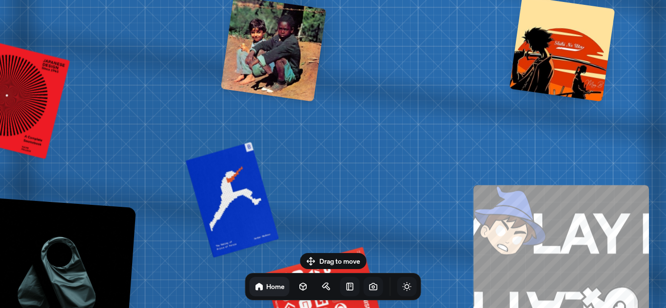
drag, startPoint x: 574, startPoint y: 160, endPoint x: 242, endPoint y: 47, distance: 350.5
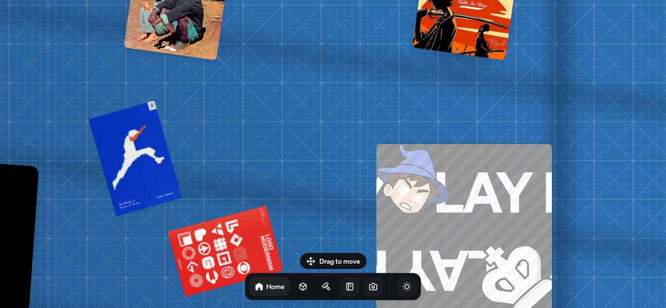
click at [449, 174] on img at bounding box center [419, 186] width 86 height 84
